Goal: Task Accomplishment & Management: Manage account settings

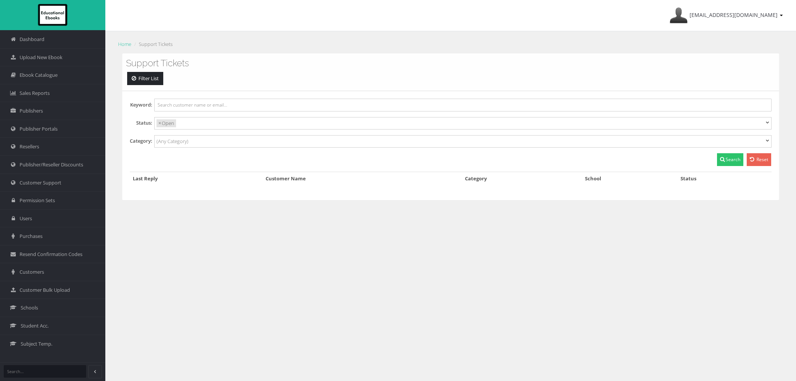
select select
click at [34, 182] on span "Customer Support" at bounding box center [41, 182] width 42 height 7
select select
click at [32, 276] on link "Customers" at bounding box center [52, 272] width 105 height 18
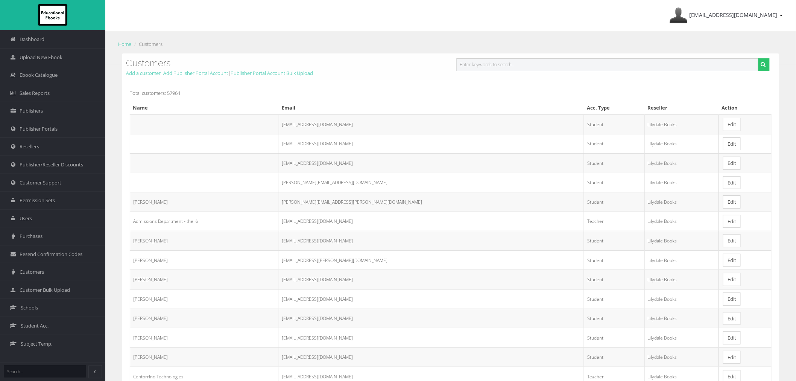
click at [498, 70] on input "text" at bounding box center [608, 64] width 302 height 13
paste input "09804825@mooroolbarkcollege.vic.edu.au"
type input "09804825@mooroolbarkcollege.vic.edu.au"
click at [758, 58] on button "submit" at bounding box center [764, 64] width 12 height 13
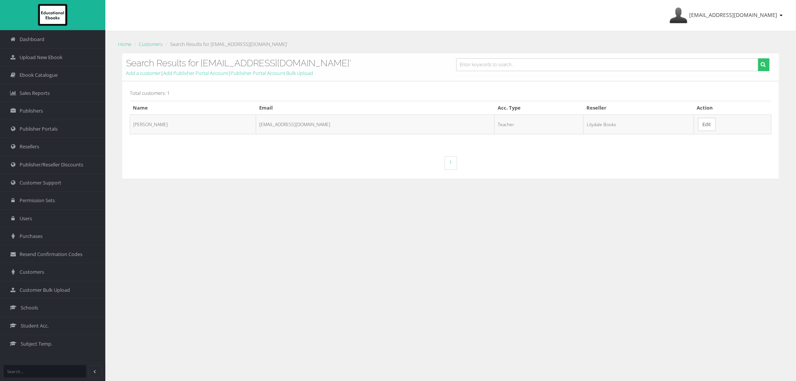
click at [709, 120] on link "Edit" at bounding box center [708, 124] width 18 height 13
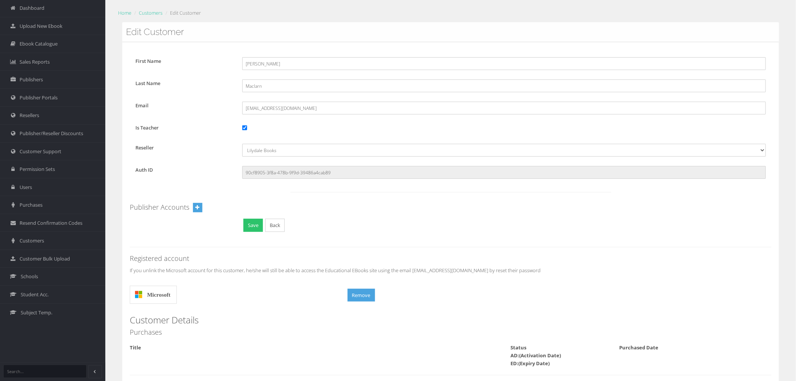
scroll to position [73, 0]
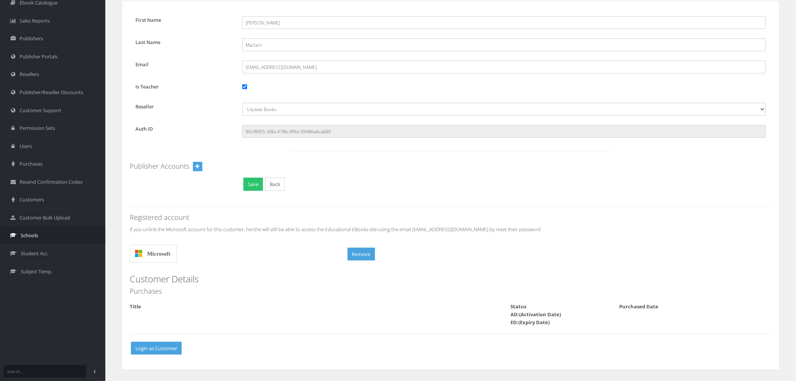
click at [59, 232] on link "Schools" at bounding box center [52, 235] width 105 height 18
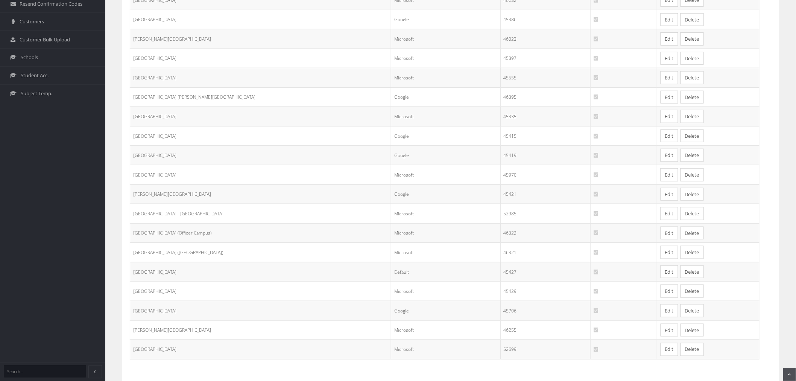
scroll to position [251, 0]
click at [661, 294] on link "Edit" at bounding box center [670, 290] width 18 height 13
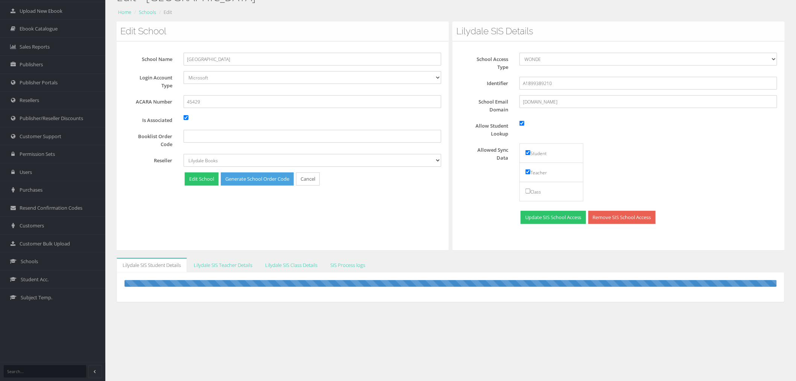
scroll to position [47, 0]
click at [348, 265] on link "SIS Process logs" at bounding box center [347, 264] width 47 height 15
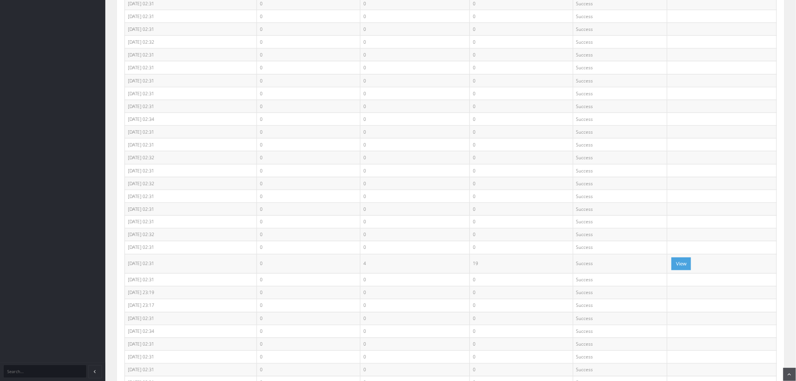
scroll to position [465, 0]
click at [682, 178] on button "View" at bounding box center [682, 180] width 20 height 13
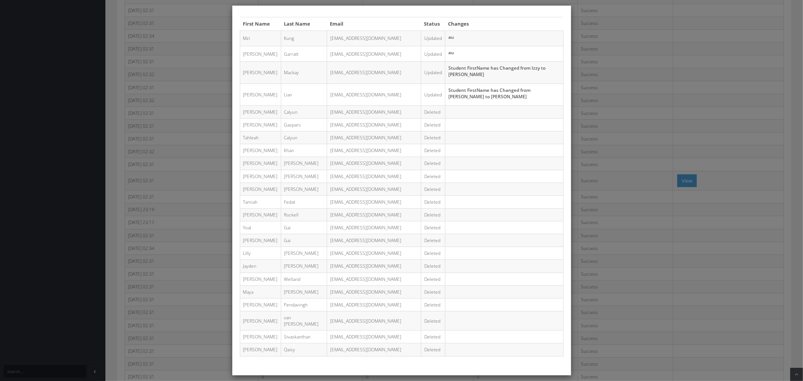
click at [676, 105] on div "First Name Last Name Email Status Changes Mzi Kung MAN0030@mooroolbarkcollege.v…" at bounding box center [401, 190] width 803 height 381
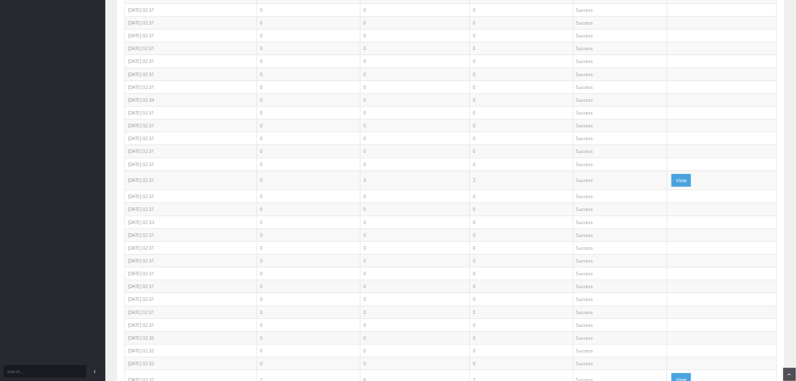
scroll to position [1093, 0]
click at [683, 176] on button "View" at bounding box center [682, 176] width 20 height 13
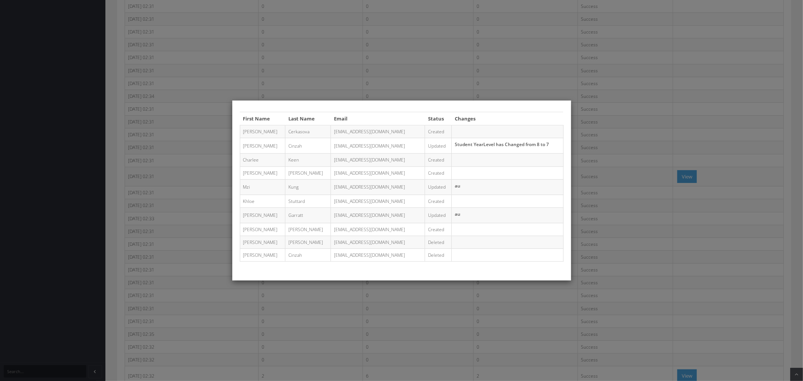
click at [638, 190] on div "First Name Last Name Email Status Changes Uljana Cerkasova CER0005@mooroolbarkc…" at bounding box center [401, 190] width 803 height 381
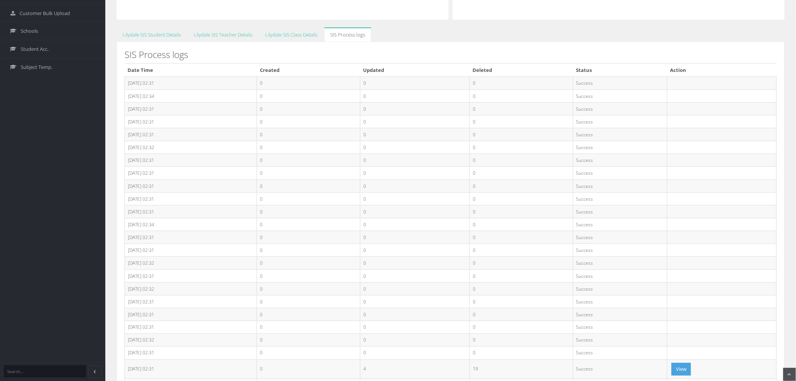
scroll to position [172, 0]
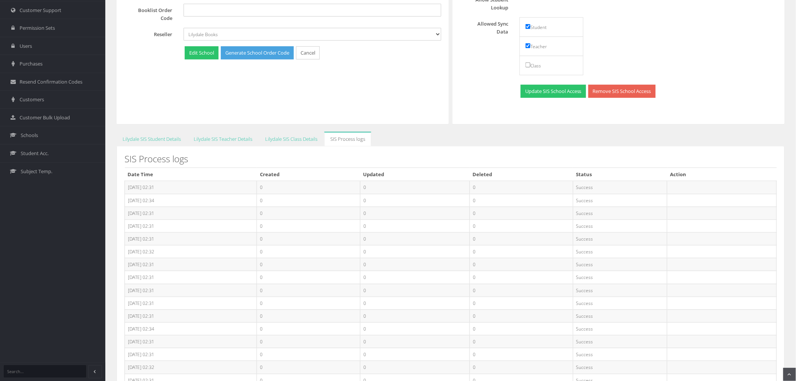
click at [213, 142] on link "Lilydale SIS Teacher Details" at bounding box center [223, 139] width 71 height 15
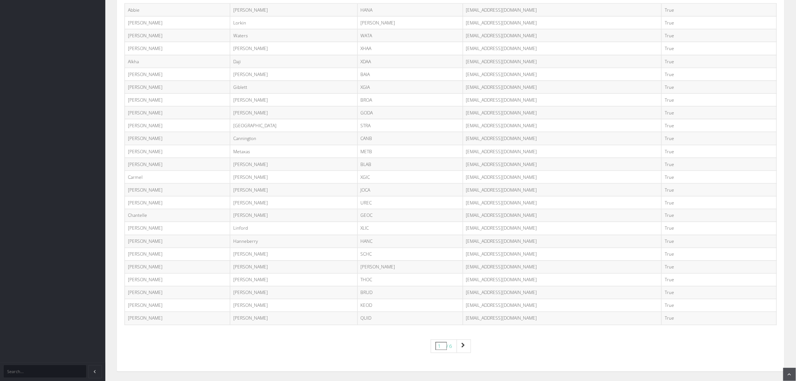
scroll to position [400, 0]
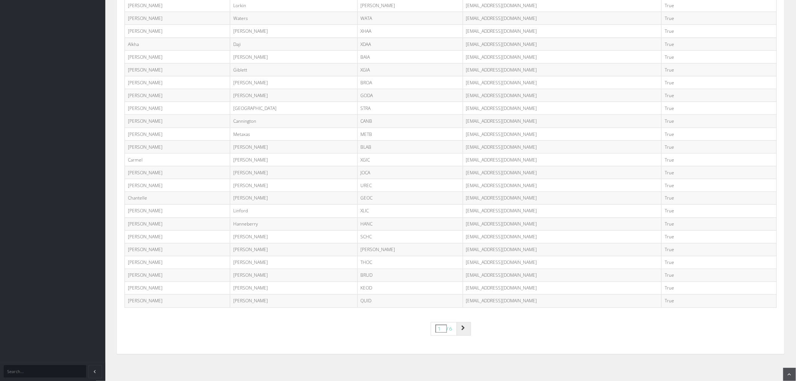
click at [463, 327] on icon "Page navigation" at bounding box center [464, 328] width 4 height 5
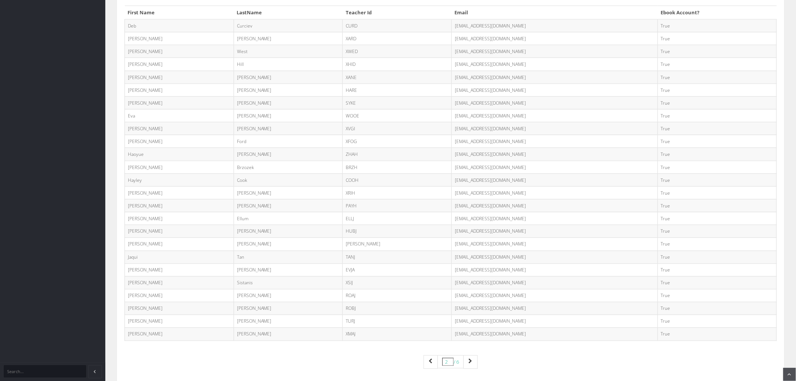
scroll to position [400, 0]
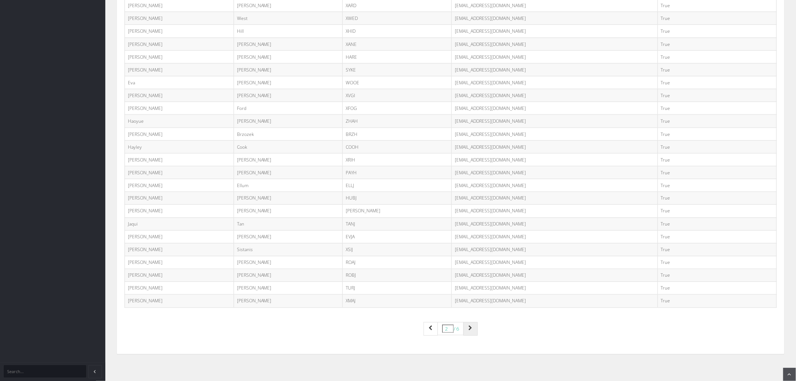
click at [476, 333] on link "Page navigation" at bounding box center [471, 329] width 14 height 14
click at [470, 330] on icon "Page navigation" at bounding box center [471, 328] width 4 height 5
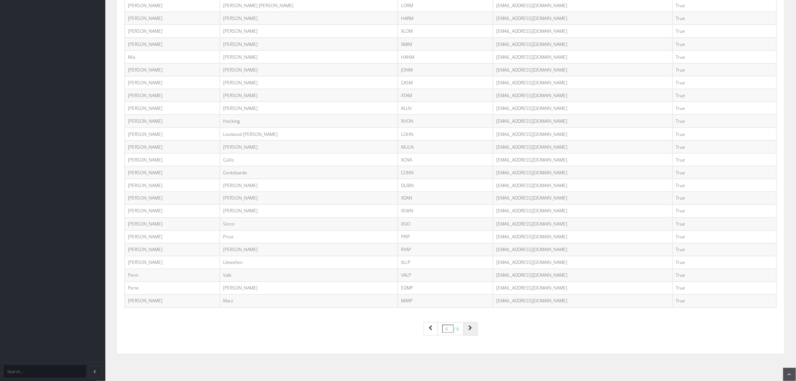
click at [474, 334] on link "Page navigation" at bounding box center [471, 329] width 14 height 14
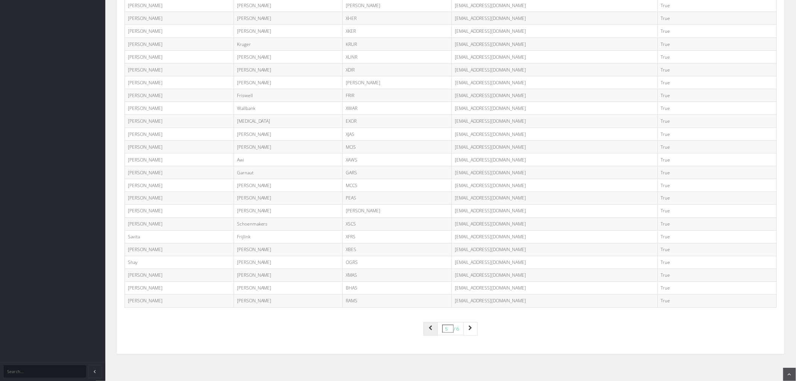
click at [431, 333] on link "Page navigation" at bounding box center [431, 329] width 14 height 14
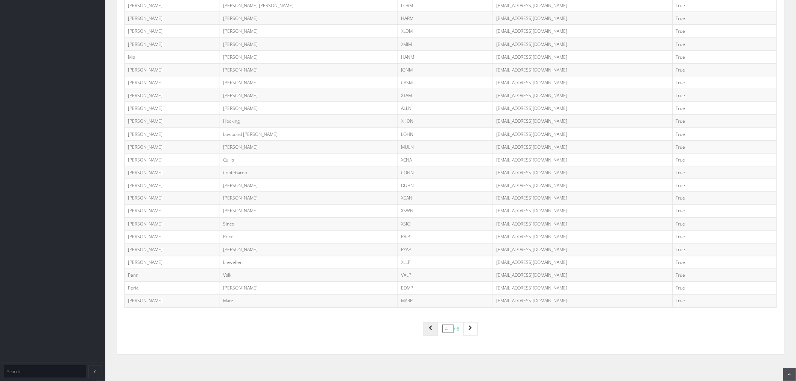
click at [429, 329] on icon "Page navigation" at bounding box center [431, 328] width 4 height 5
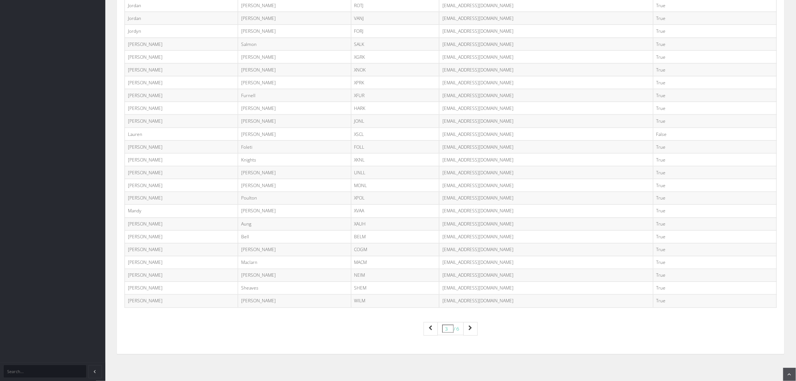
click at [140, 262] on td "Matthew" at bounding box center [181, 262] width 113 height 13
copy td "Matthew"
click at [238, 261] on td "Maclarn" at bounding box center [294, 262] width 113 height 13
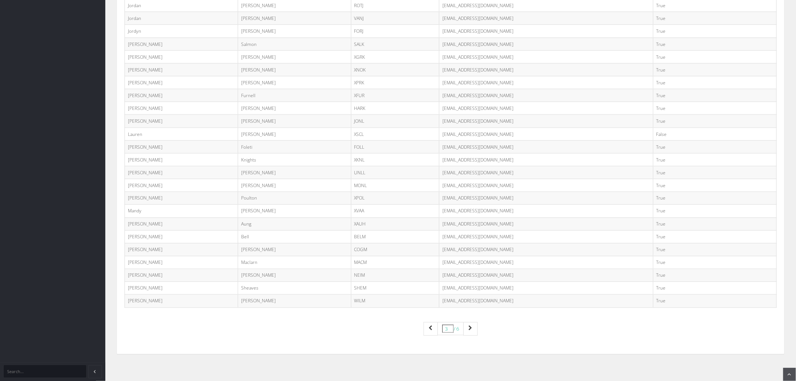
copy td "Maclarn"
drag, startPoint x: 397, startPoint y: 261, endPoint x: 484, endPoint y: 262, distance: 86.9
click at [484, 262] on td "09804825@mooroolbarkcollege.vic.edu.au" at bounding box center [547, 262] width 214 height 13
copy td "09804825@mooroolbarkcollege.vic.edu.au"
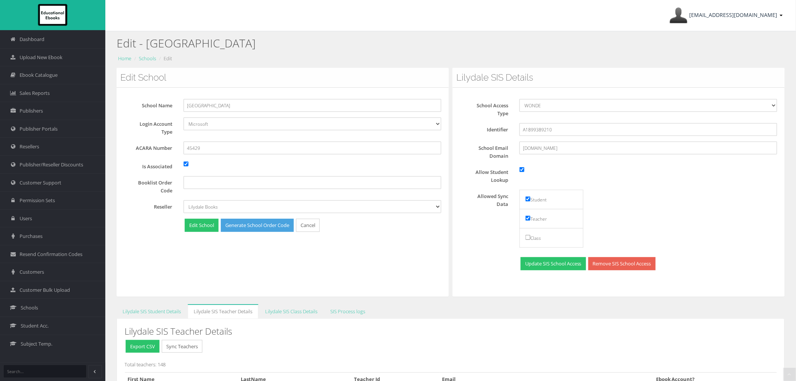
click at [754, 17] on span "[EMAIL_ADDRESS][DOMAIN_NAME]" at bounding box center [734, 14] width 88 height 7
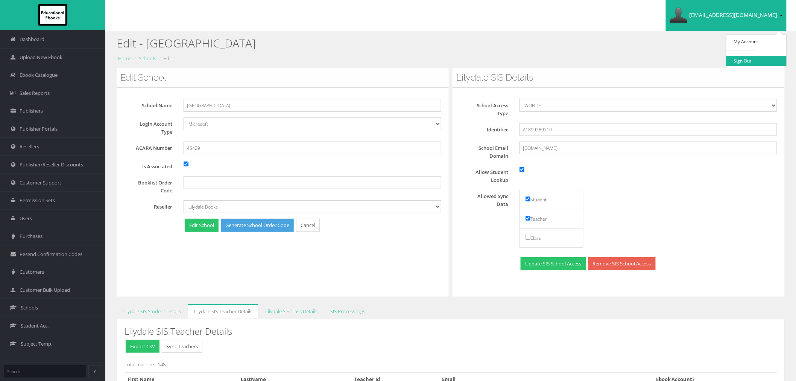
click at [754, 58] on link "Sign Out" at bounding box center [757, 61] width 60 height 10
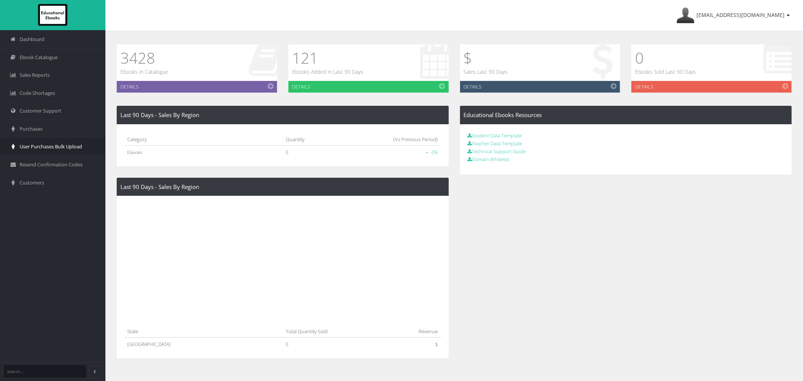
click at [65, 152] on link "User Purchases Bulk Upload" at bounding box center [52, 146] width 105 height 18
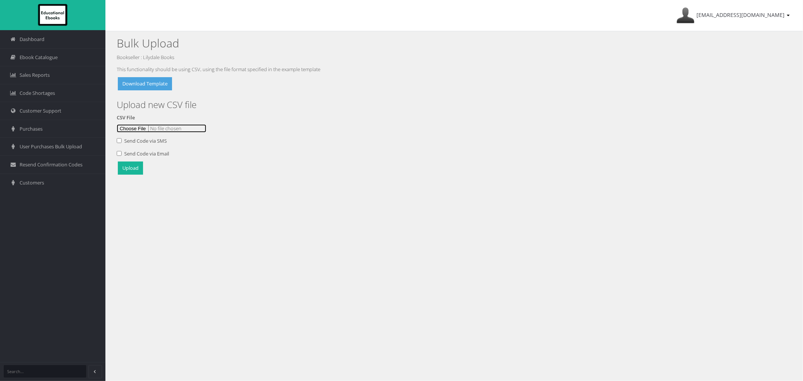
click at [137, 127] on input "file" at bounding box center [162, 128] width 90 height 8
type input "C:\fakepath\Mooroolbark Upload 4Sept.csv"
click at [131, 168] on button "Upload" at bounding box center [130, 167] width 25 height 13
click at [130, 127] on input "file" at bounding box center [162, 128] width 90 height 8
click at [129, 166] on button "Upload" at bounding box center [130, 167] width 25 height 13
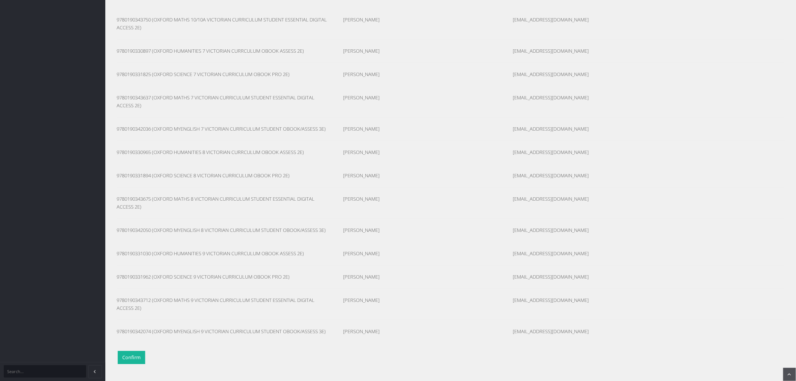
scroll to position [2058, 0]
click at [134, 359] on button "Confirm" at bounding box center [131, 357] width 27 height 13
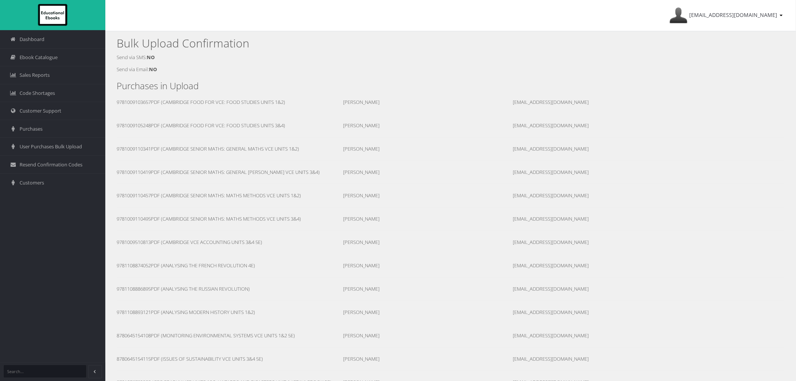
click at [590, 102] on div "[EMAIL_ADDRESS][DOMAIN_NAME]" at bounding box center [592, 102] width 170 height 8
click at [590, 102] on div "09804825@mooroolbarkcollege.vic.edu.au" at bounding box center [592, 102] width 170 height 8
copy div "09804825@mooroolbarkcollege.vic.edu.au"
click at [43, 109] on span "Customer Support" at bounding box center [41, 110] width 42 height 7
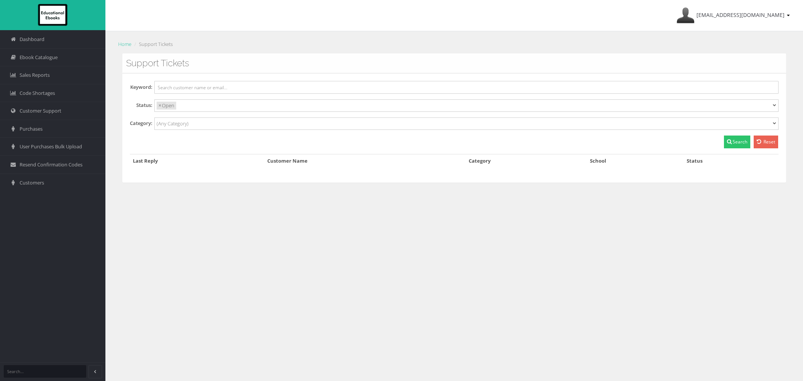
select select
click at [46, 186] on link "Customers" at bounding box center [52, 183] width 105 height 18
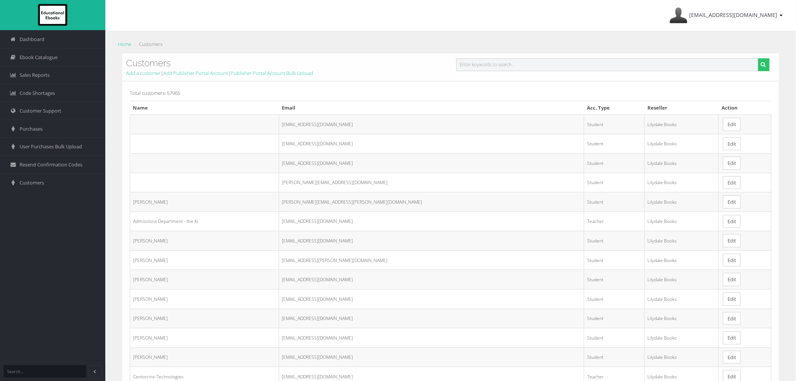
click at [512, 68] on input "text" at bounding box center [608, 64] width 302 height 13
paste input "[EMAIL_ADDRESS][DOMAIN_NAME]"
type input "[EMAIL_ADDRESS][DOMAIN_NAME]"
click at [758, 58] on button "submit" at bounding box center [764, 64] width 12 height 13
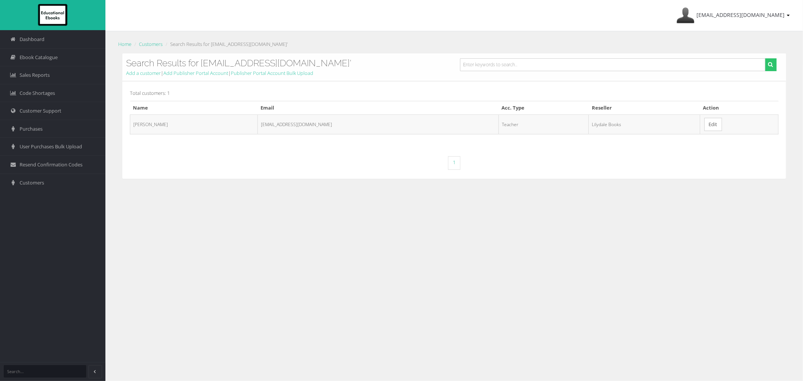
click at [722, 123] on link "Edit" at bounding box center [713, 124] width 18 height 13
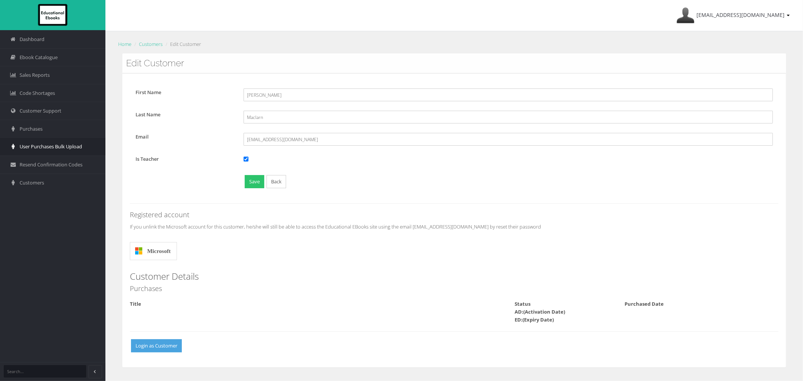
click at [57, 147] on span "User Purchases Bulk Upload" at bounding box center [51, 146] width 62 height 7
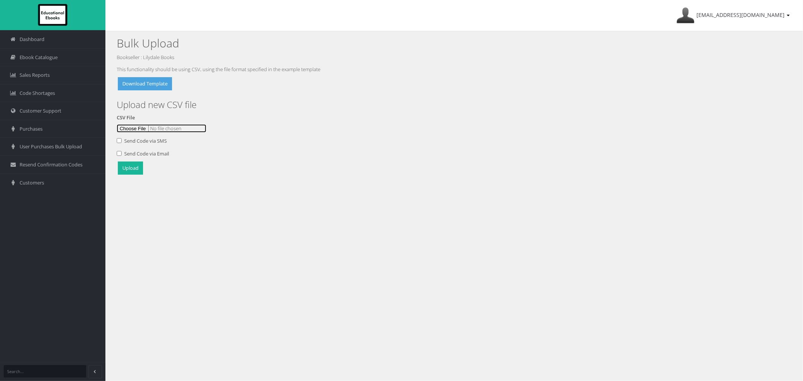
click at [137, 129] on input "file" at bounding box center [162, 128] width 90 height 8
type input "C:\fakepath\Mooroolbark Upload [DATE]csv"
click at [125, 167] on button "Upload" at bounding box center [130, 167] width 25 height 13
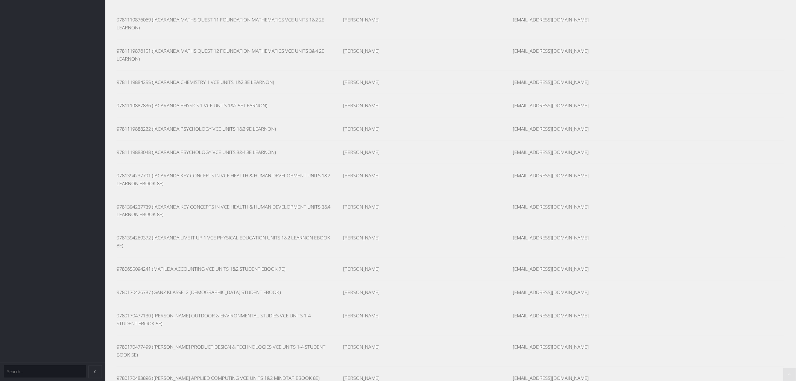
scroll to position [2058, 0]
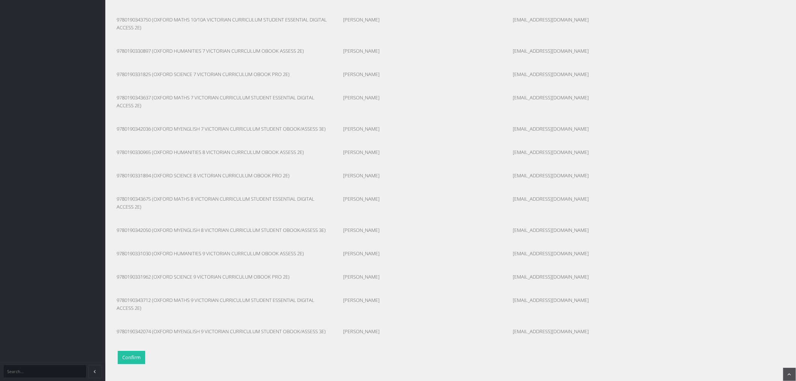
click at [140, 359] on button "Confirm" at bounding box center [131, 357] width 27 height 13
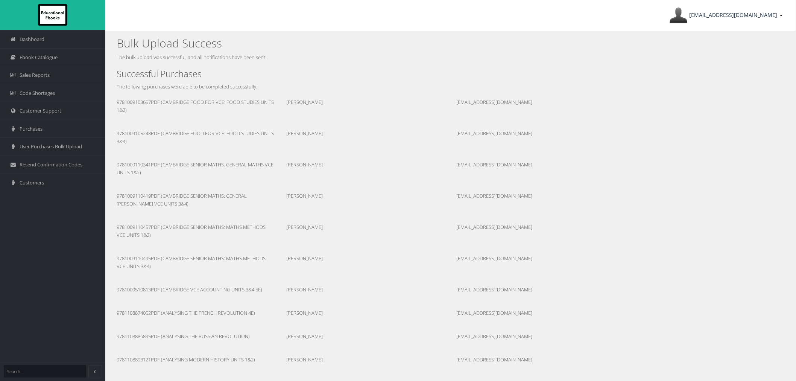
click at [759, 15] on span "[EMAIL_ADDRESS][DOMAIN_NAME]" at bounding box center [734, 14] width 88 height 7
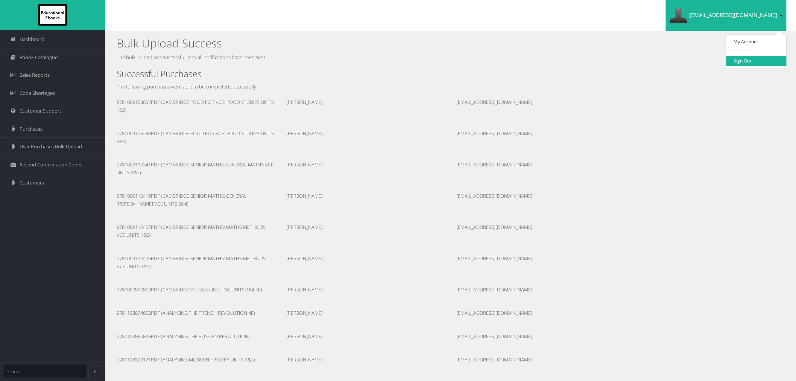
click at [755, 61] on link "Sign Out" at bounding box center [757, 61] width 60 height 10
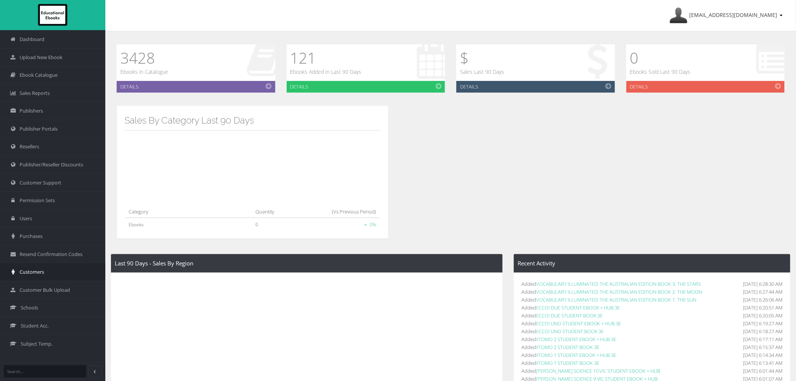
drag, startPoint x: 39, startPoint y: 269, endPoint x: 47, endPoint y: 267, distance: 8.5
click at [39, 269] on span "Customers" at bounding box center [32, 271] width 24 height 7
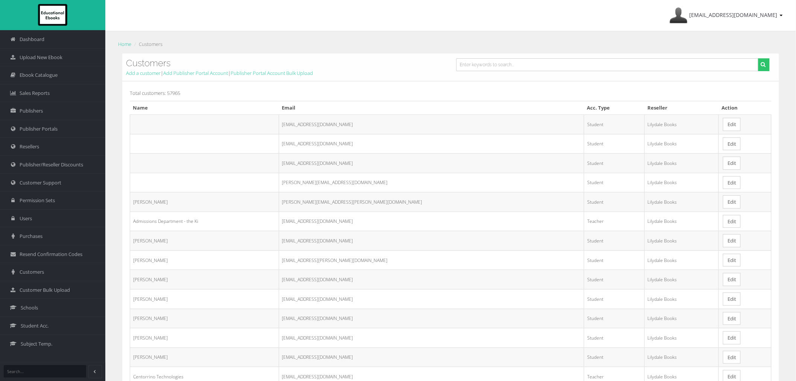
click at [550, 74] on form at bounding box center [613, 67] width 325 height 18
click at [548, 65] on input "text" at bounding box center [608, 64] width 302 height 13
paste input "[EMAIL_ADDRESS][DOMAIN_NAME]"
type input "[EMAIL_ADDRESS][DOMAIN_NAME]"
click at [758, 58] on button "submit" at bounding box center [764, 64] width 12 height 13
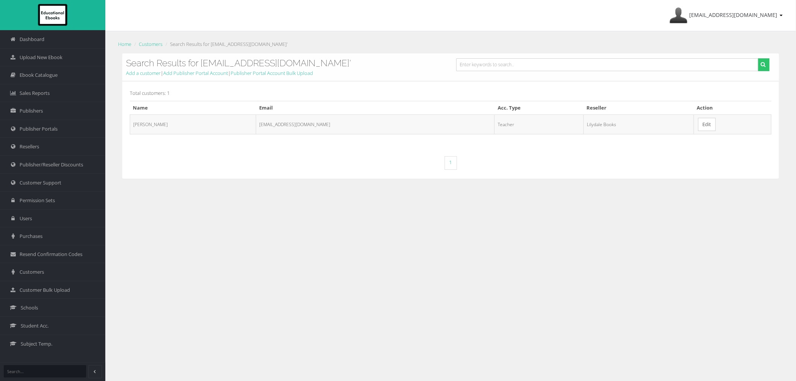
click at [713, 130] on link "Edit" at bounding box center [708, 124] width 18 height 13
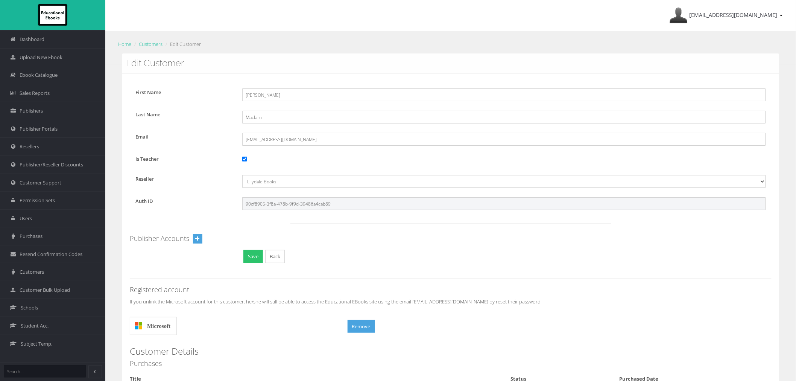
click at [292, 199] on input "90cf8905-3f8a-478b-9f9d-39486a4cab89" at bounding box center [504, 203] width 524 height 13
click at [282, 137] on input "[EMAIL_ADDRESS][DOMAIN_NAME]" at bounding box center [504, 139] width 524 height 13
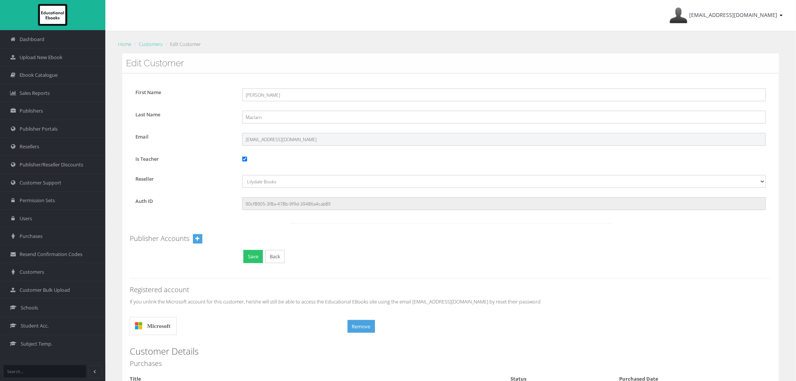
click at [282, 137] on input "[EMAIL_ADDRESS][DOMAIN_NAME]" at bounding box center [504, 139] width 524 height 13
click at [281, 139] on input "[EMAIL_ADDRESS][DOMAIN_NAME]" at bounding box center [504, 139] width 524 height 13
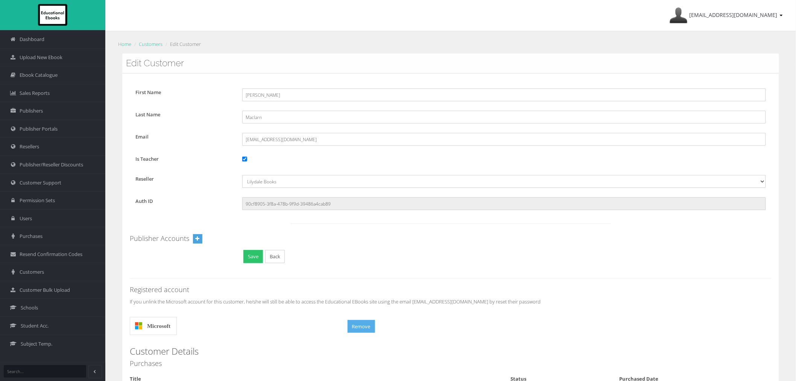
click at [356, 326] on button "Remove" at bounding box center [361, 326] width 27 height 13
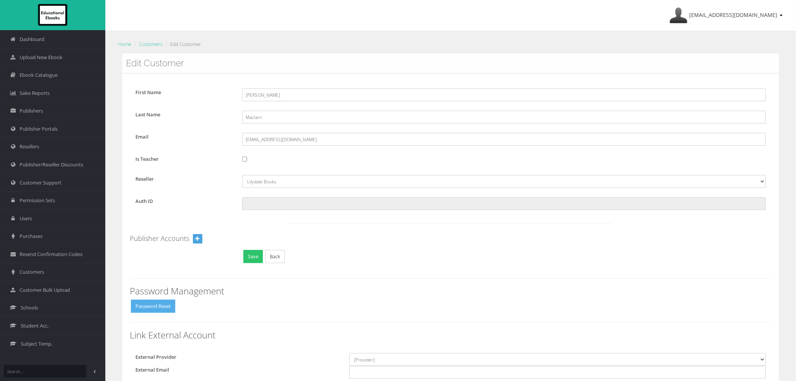
click at [157, 311] on button "Password Reset" at bounding box center [153, 306] width 44 height 13
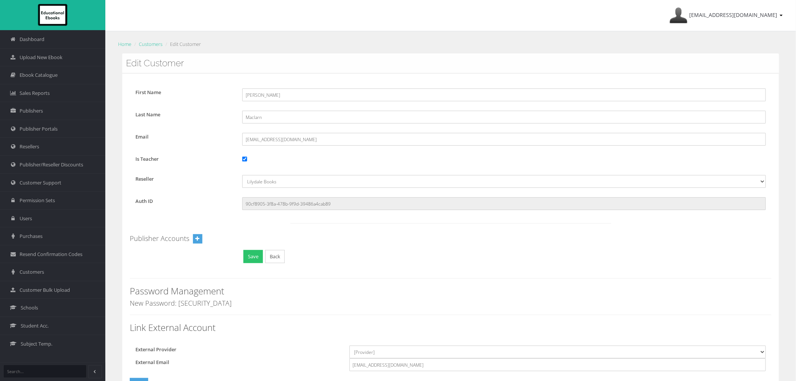
click at [197, 304] on h4 "New Password: 2Cd@3HDx" at bounding box center [451, 304] width 642 height 8
drag, startPoint x: 212, startPoint y: 304, endPoint x: 179, endPoint y: 304, distance: 32.4
click at [179, 304] on h4 "New Password: 2Cd@3HDx" at bounding box center [451, 304] width 642 height 8
copy h4 "2Cd@3HDx"
click at [20, 276] on span "Customers" at bounding box center [32, 271] width 24 height 7
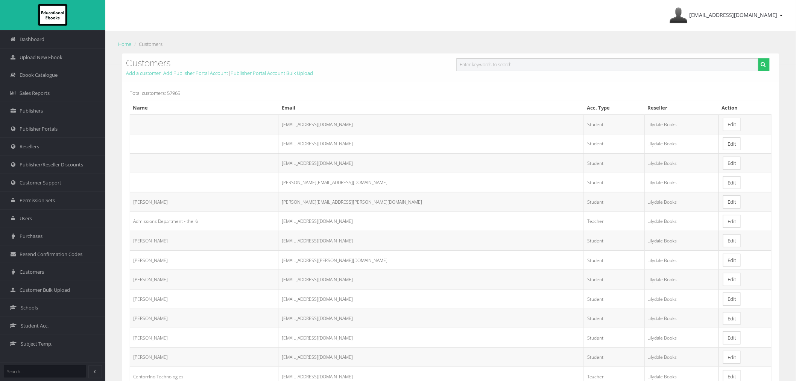
click at [469, 66] on input "text" at bounding box center [608, 64] width 302 height 13
type input "[PERSON_NAME]"
click at [758, 58] on button "submit" at bounding box center [764, 64] width 12 height 13
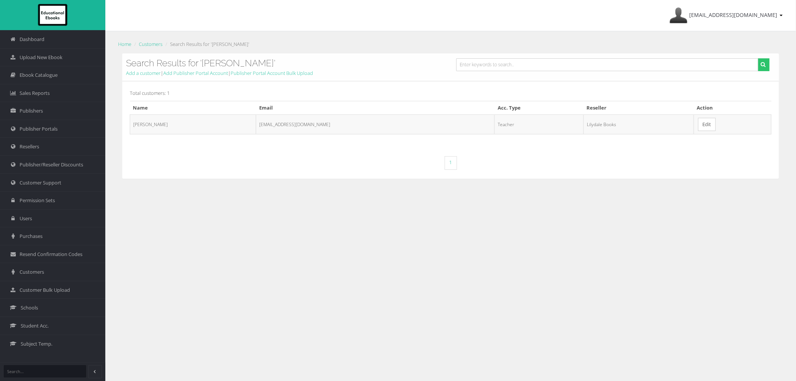
click at [699, 122] on link "Edit" at bounding box center [708, 124] width 18 height 13
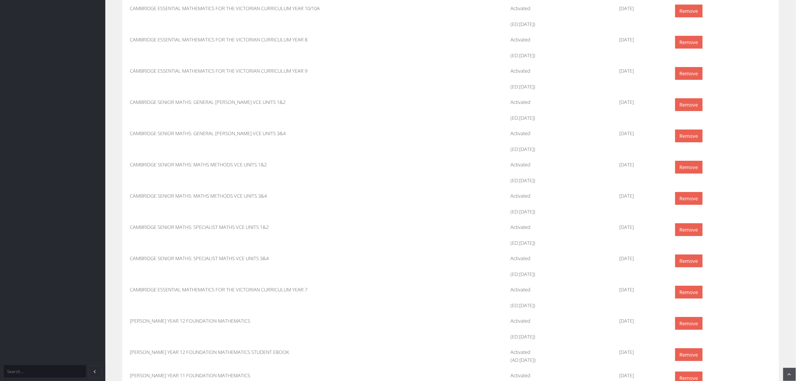
scroll to position [2300, 0]
